Goal: Navigation & Orientation: Find specific page/section

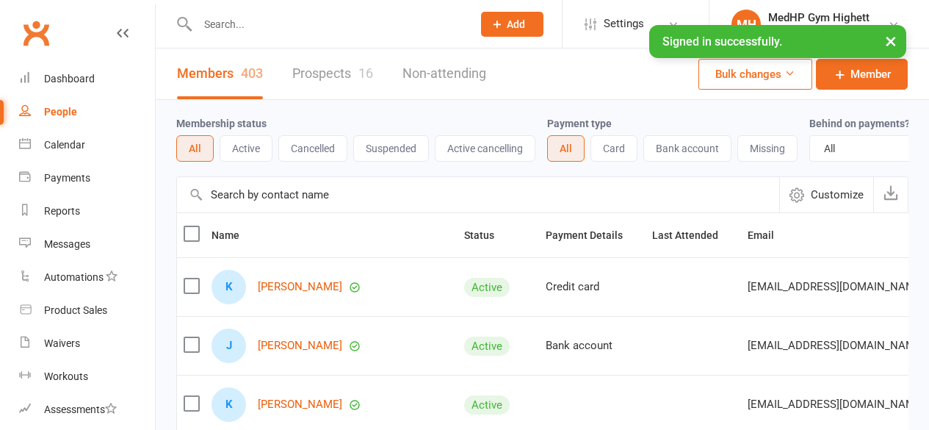
select select "100"
drag, startPoint x: 0, startPoint y: 0, endPoint x: 63, endPoint y: 68, distance: 93.1
click at [63, 68] on link "Dashboard" at bounding box center [87, 78] width 136 height 33
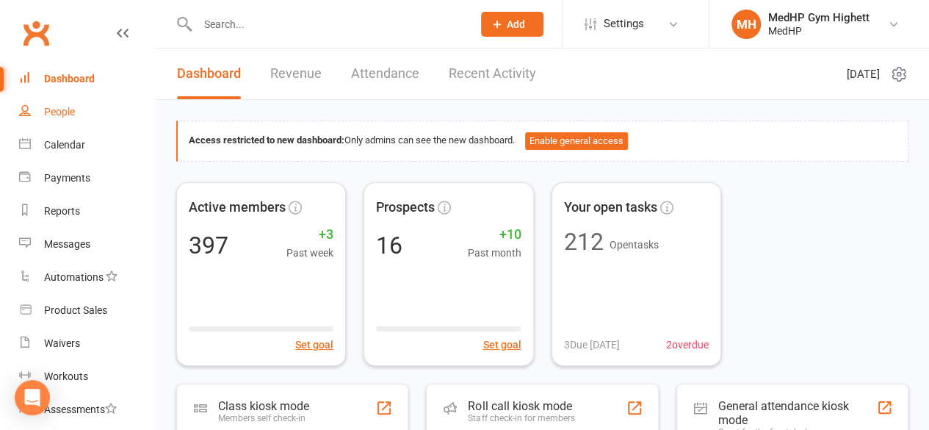
click at [47, 121] on link "People" at bounding box center [87, 111] width 136 height 33
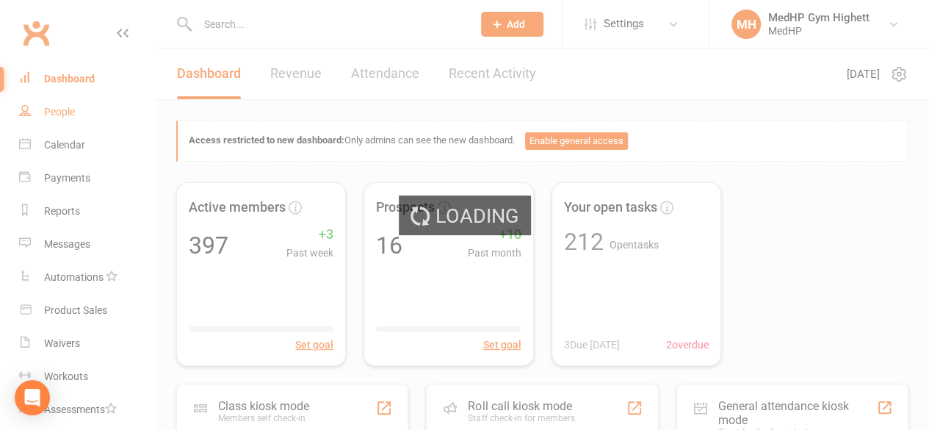
select select "100"
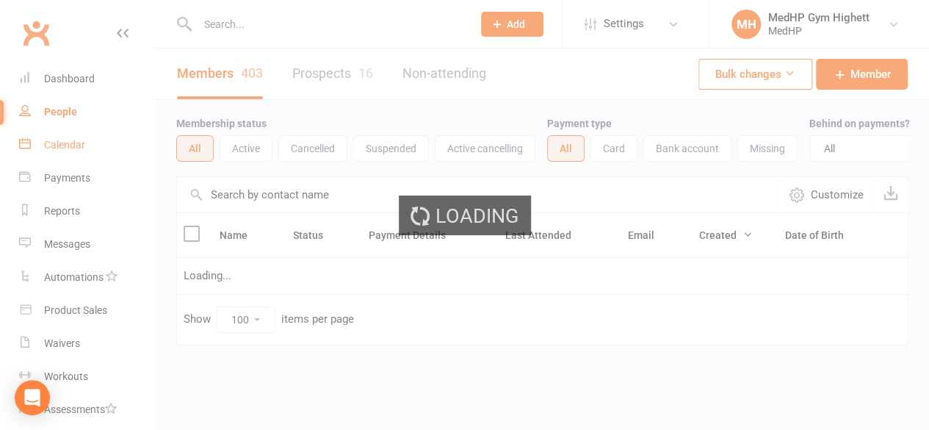
click at [69, 147] on div "Calendar" at bounding box center [64, 145] width 41 height 12
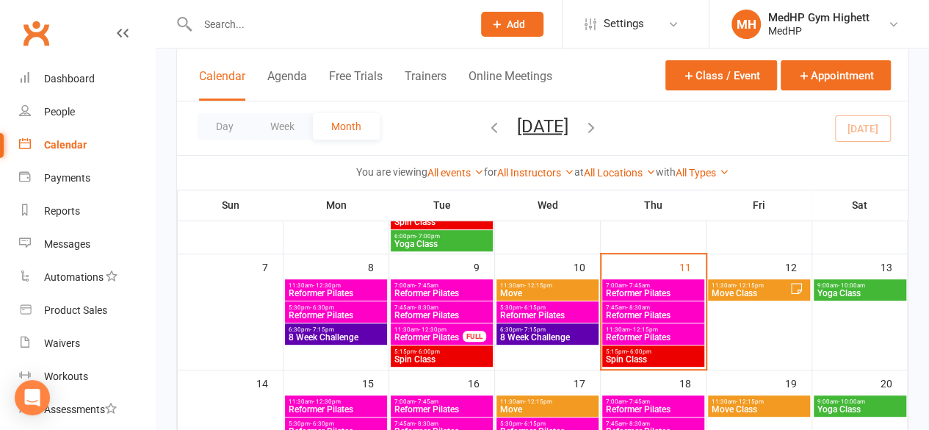
scroll to position [198, 0]
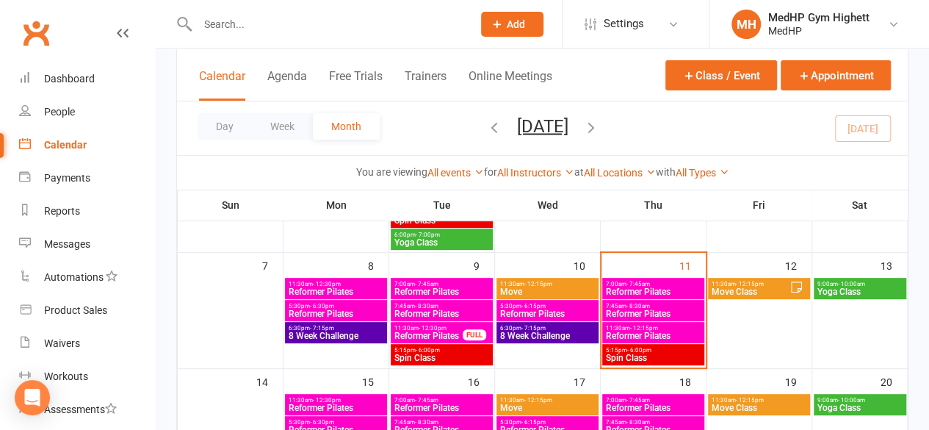
click at [635, 331] on span "Reformer Pilates" at bounding box center [653, 335] width 96 height 9
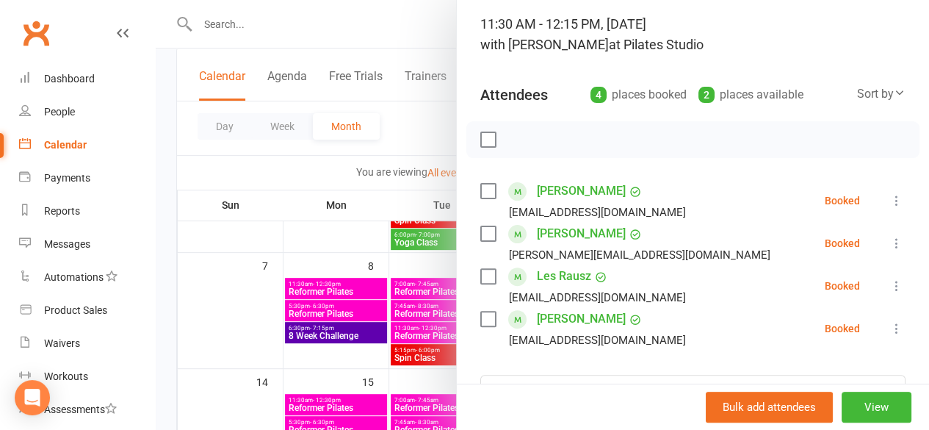
scroll to position [102, 0]
